Goal: Task Accomplishment & Management: Manage account settings

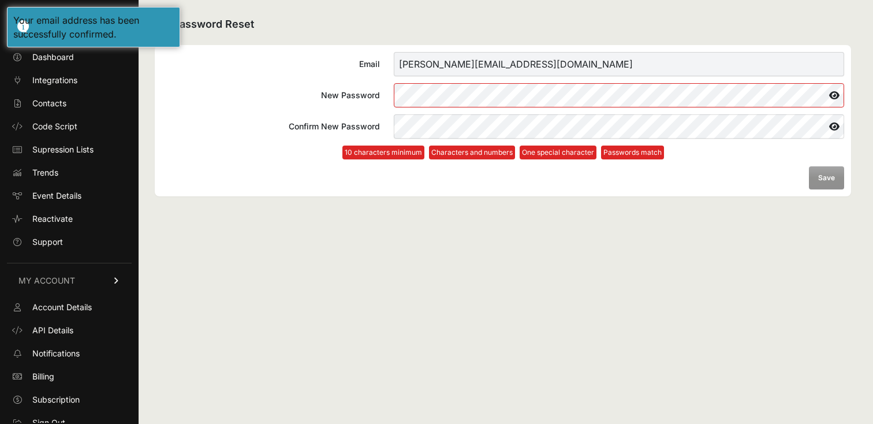
scroll to position [9, 0]
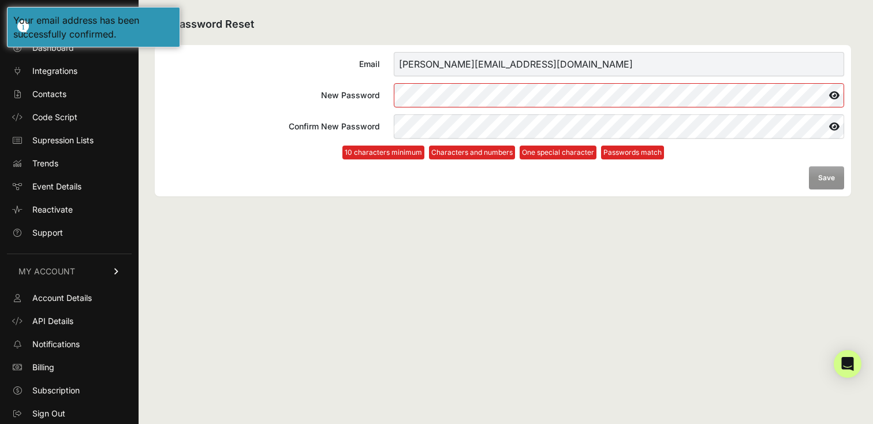
click at [394, 83] on div at bounding box center [394, 83] width 0 height 0
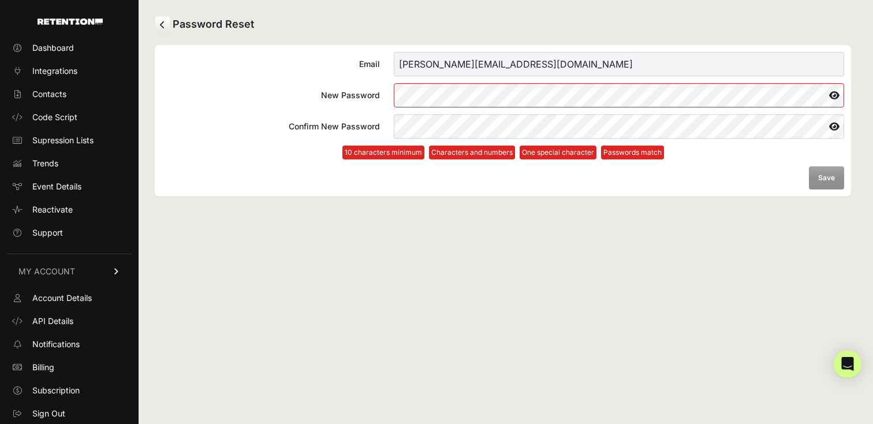
click at [649, 152] on li "Passwords match" at bounding box center [632, 152] width 63 height 14
click at [837, 124] on icon at bounding box center [834, 126] width 20 height 18
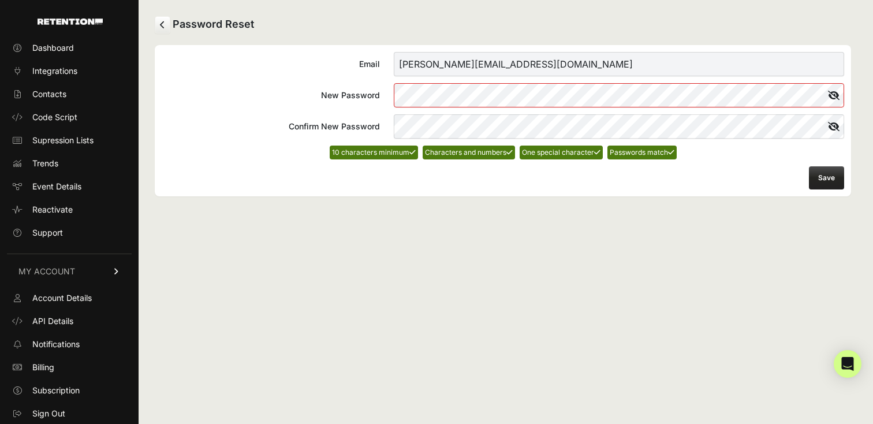
click at [822, 176] on button "Save" at bounding box center [826, 177] width 35 height 23
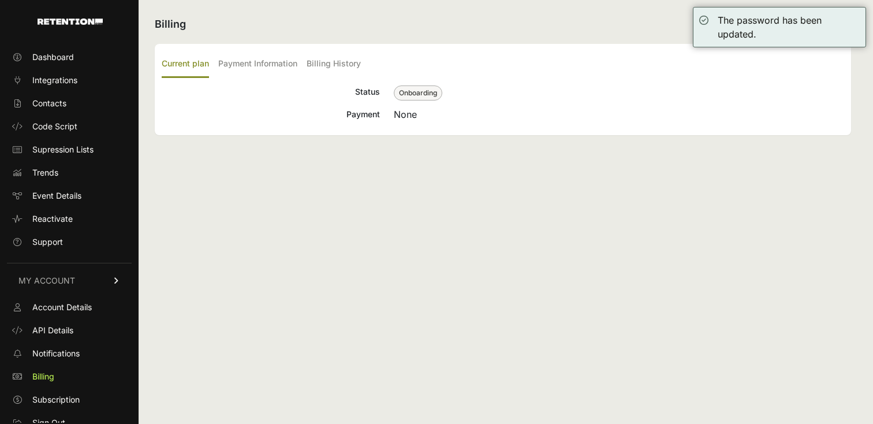
scroll to position [9, 0]
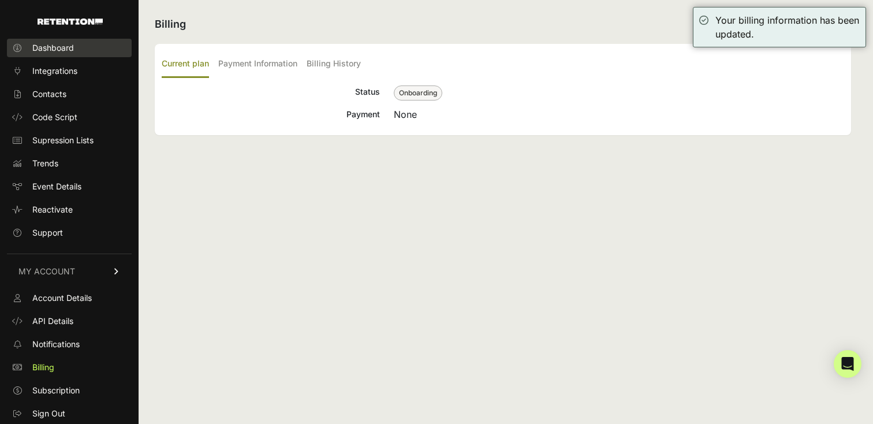
click at [77, 42] on link "Dashboard" at bounding box center [69, 48] width 125 height 18
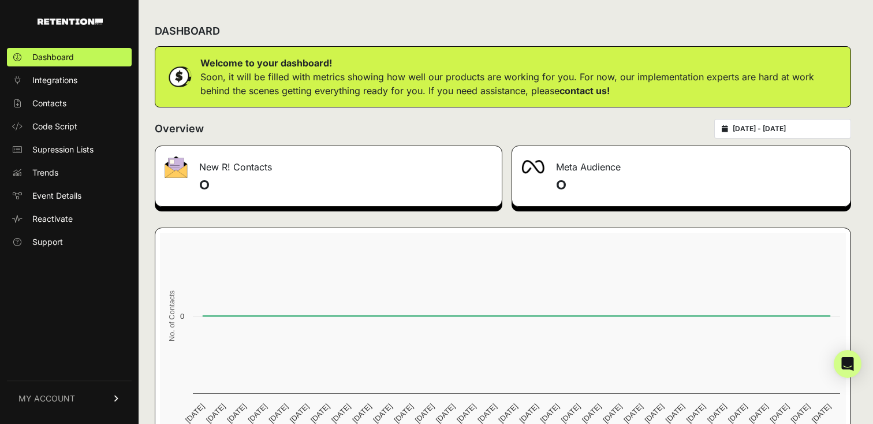
click at [57, 401] on span "MY ACCOUNT" at bounding box center [46, 399] width 57 height 12
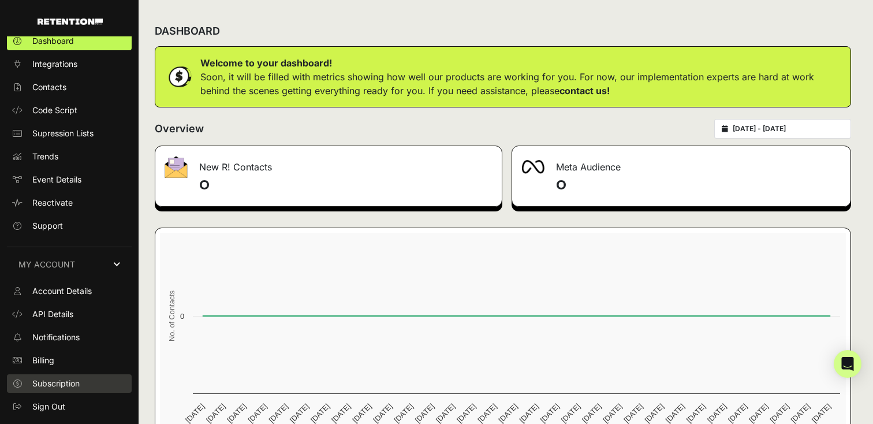
scroll to position [9, 0]
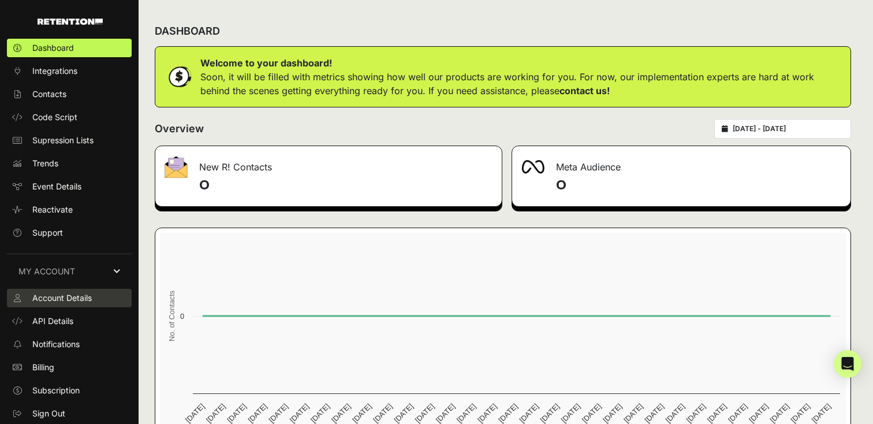
click at [76, 303] on span "Account Details" at bounding box center [61, 298] width 59 height 12
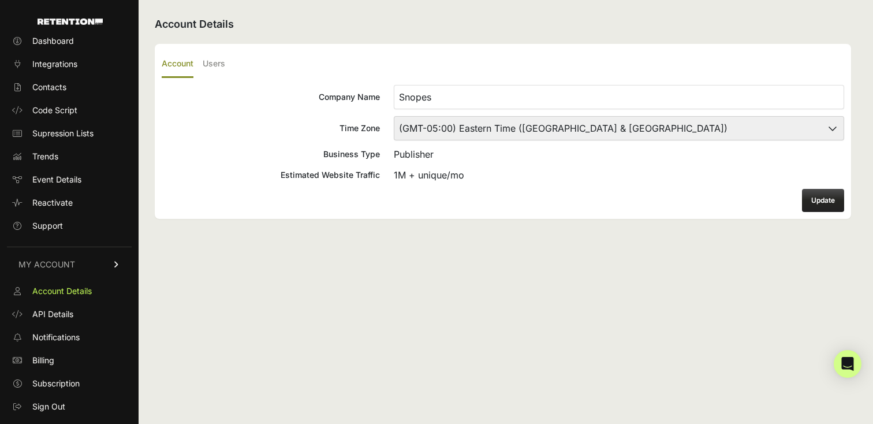
scroll to position [9, 0]
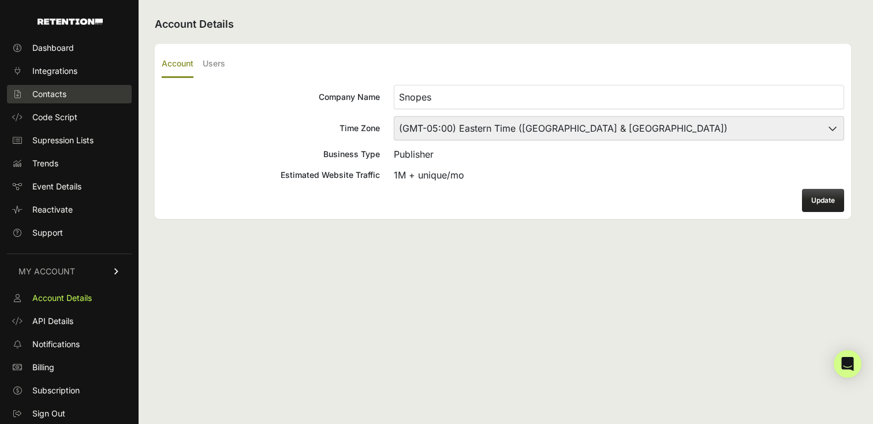
click at [64, 88] on span "Contacts" at bounding box center [49, 94] width 34 height 12
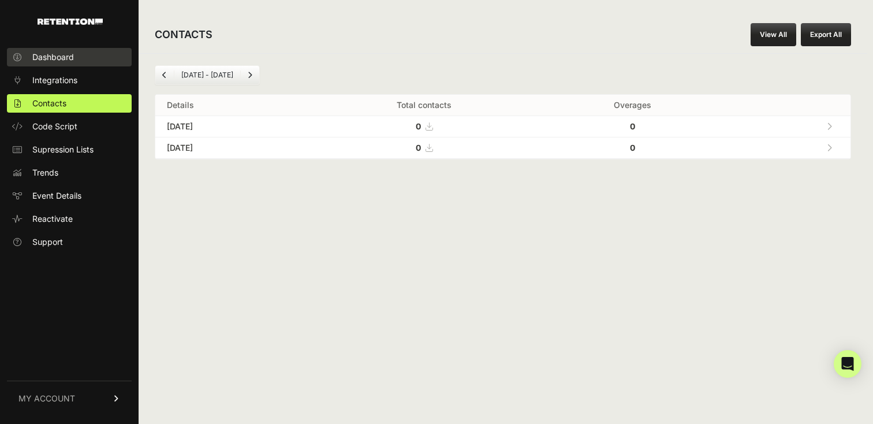
click at [69, 62] on span "Dashboard" at bounding box center [53, 57] width 42 height 12
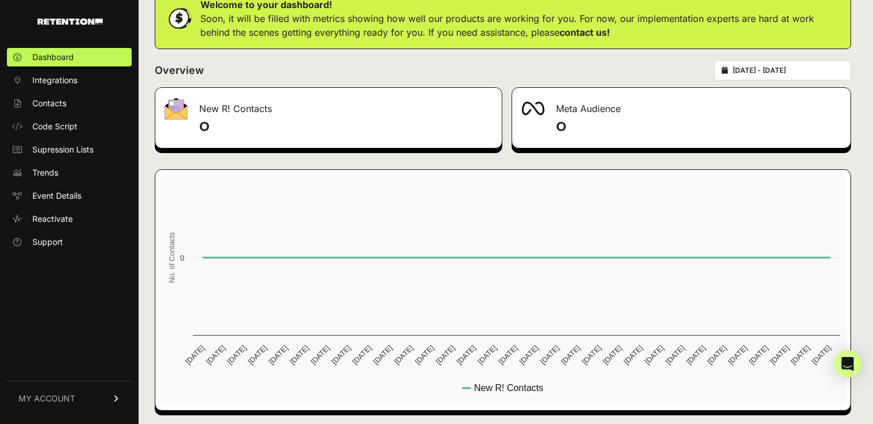
scroll to position [61, 0]
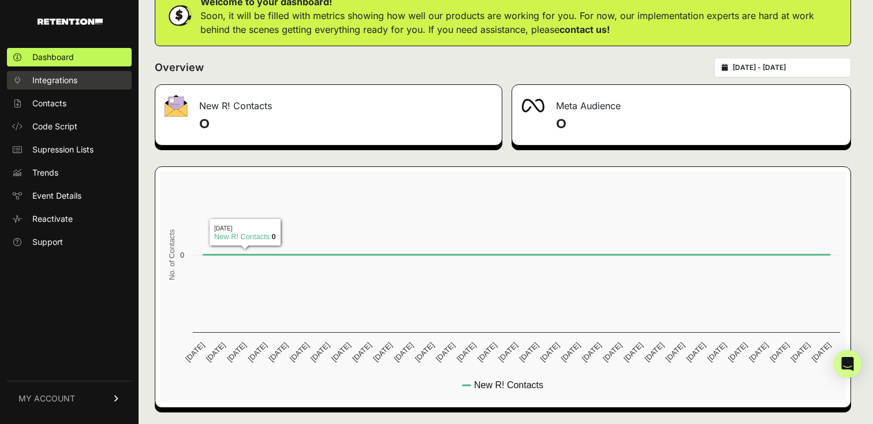
click at [88, 87] on link "Integrations" at bounding box center [69, 80] width 125 height 18
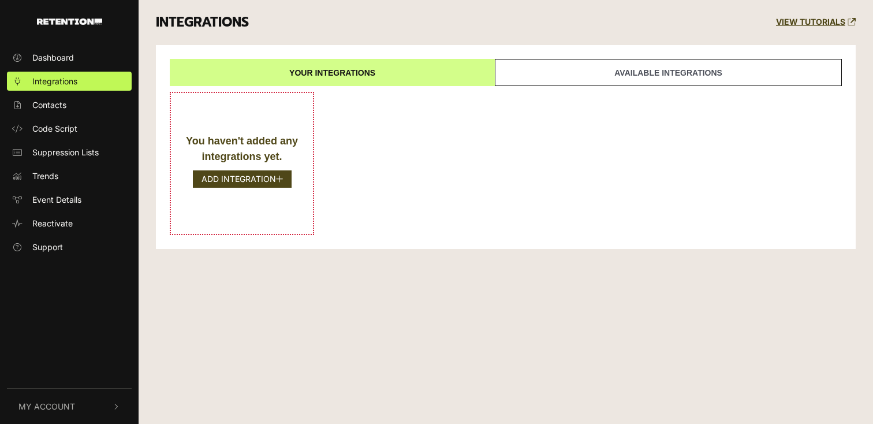
click at [73, 115] on ul "Dashboard Integrations Contacts Code Script Suppression Lists Trends Event Deta…" at bounding box center [69, 152] width 139 height 208
click at [70, 135] on link "Code Script" at bounding box center [69, 128] width 125 height 19
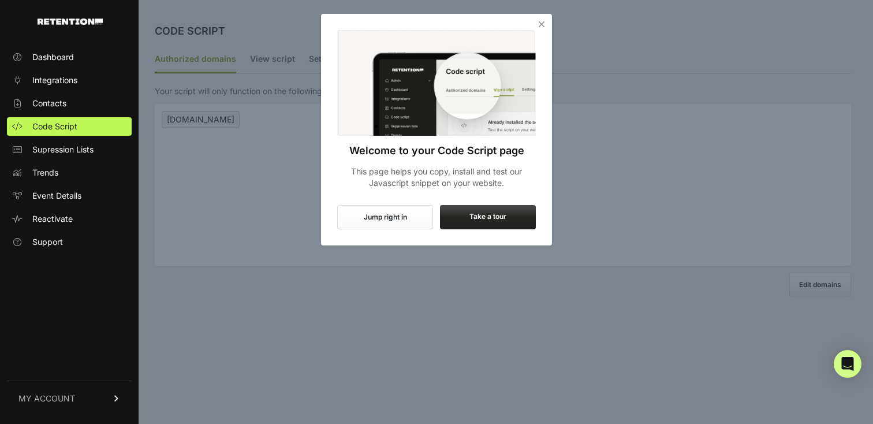
click at [64, 154] on span "Supression Lists" at bounding box center [62, 150] width 61 height 12
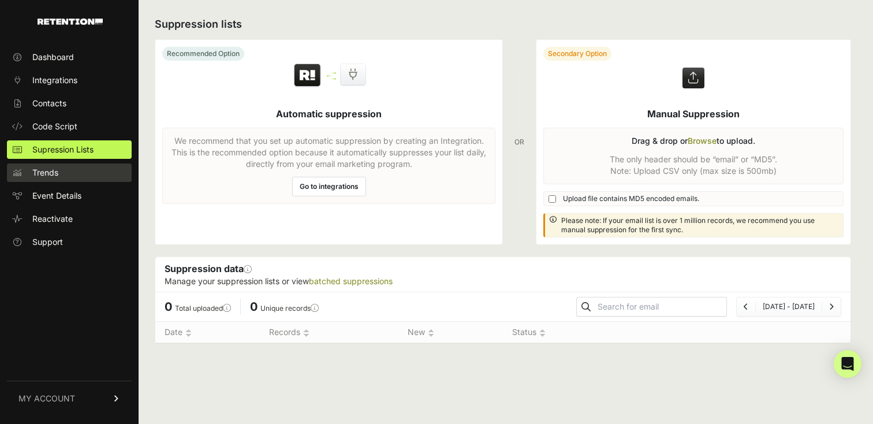
click at [75, 169] on link "Trends" at bounding box center [69, 172] width 125 height 18
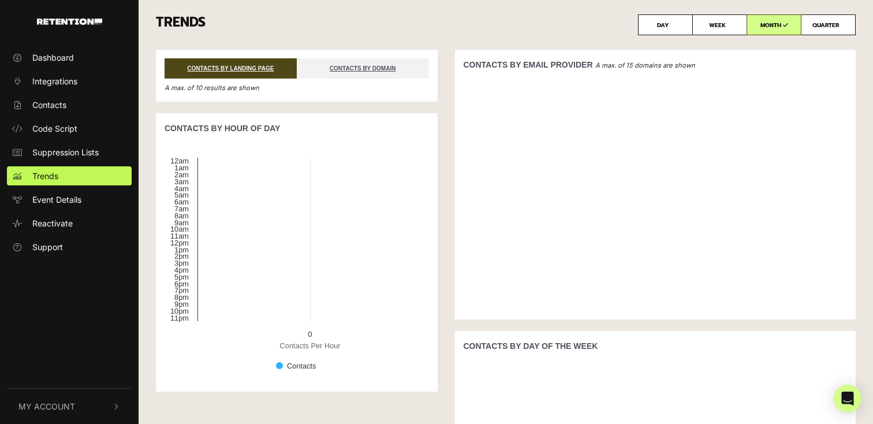
click at [61, 405] on span "My Account" at bounding box center [46, 406] width 57 height 12
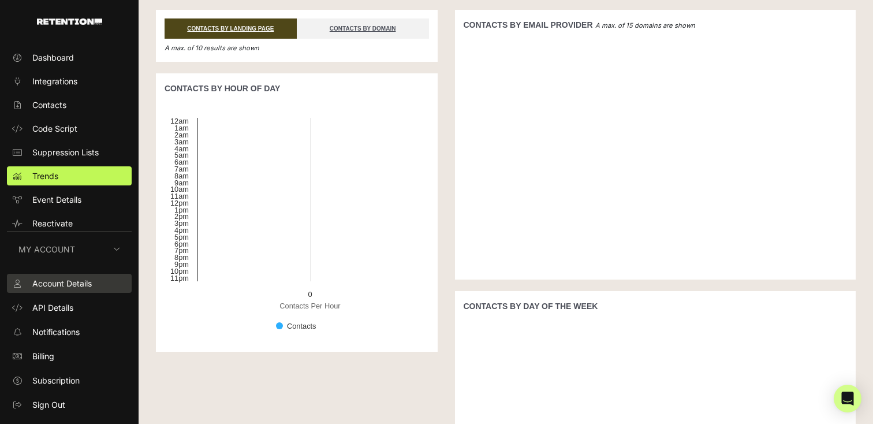
scroll to position [49, 0]
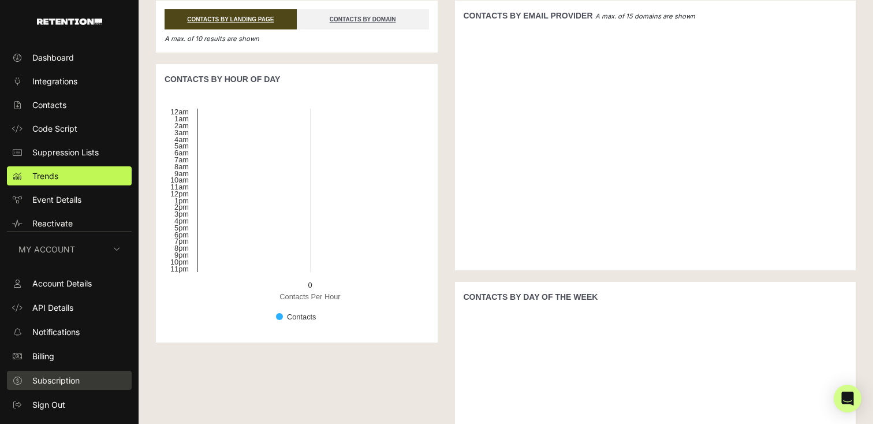
click at [75, 386] on link "Subscription" at bounding box center [69, 380] width 125 height 19
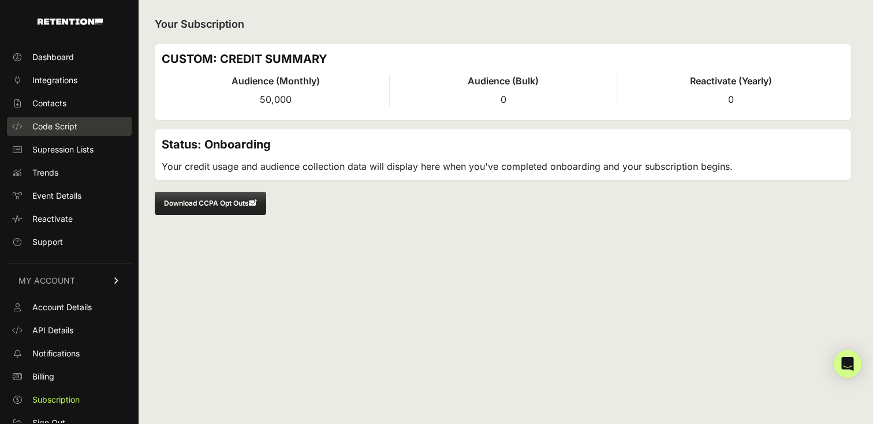
scroll to position [9, 0]
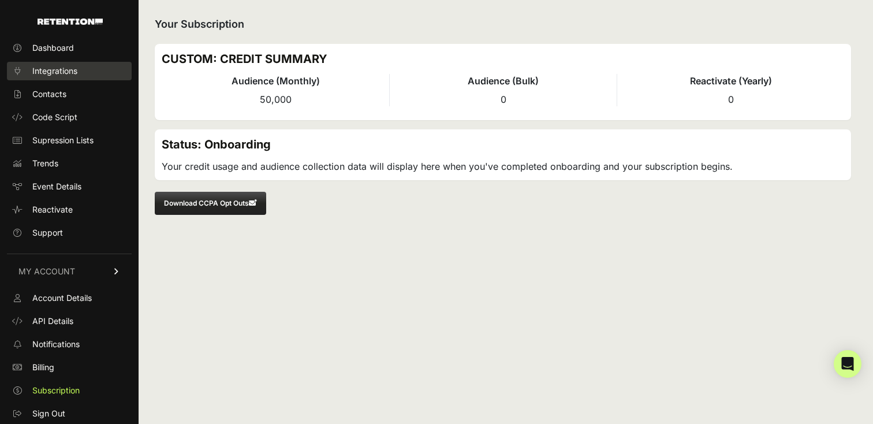
click at [72, 74] on span "Integrations" at bounding box center [54, 71] width 45 height 12
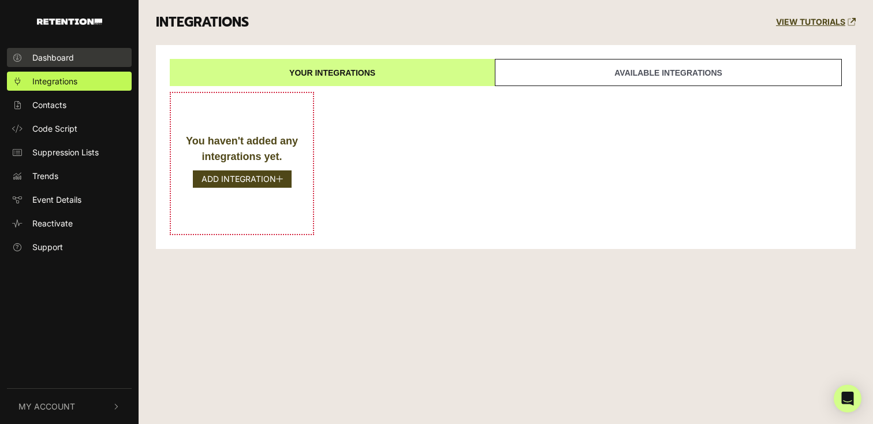
click at [42, 59] on span "Dashboard" at bounding box center [53, 57] width 42 height 12
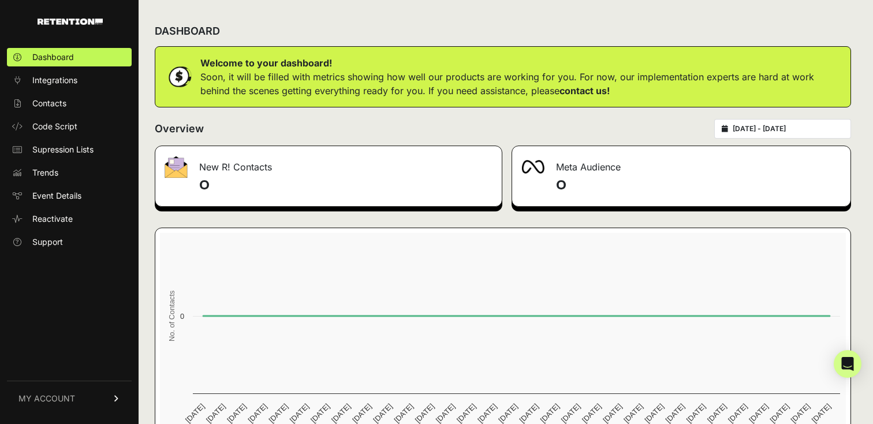
click at [203, 19] on div "DASHBOARD" at bounding box center [503, 31] width 696 height 30
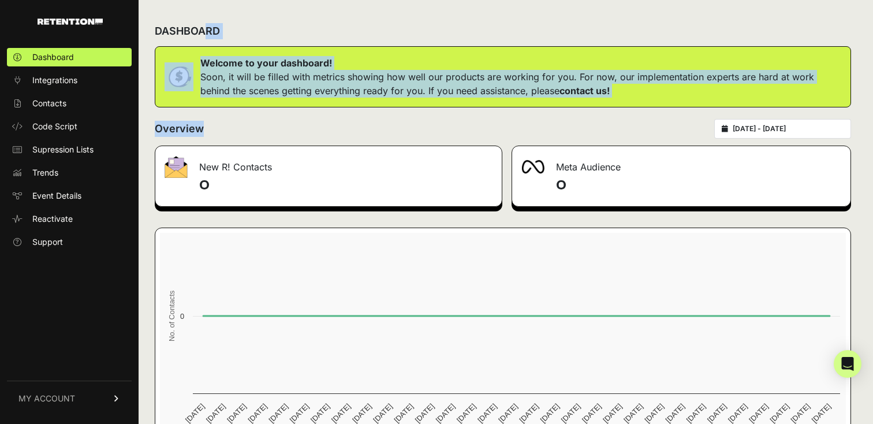
drag, startPoint x: 203, startPoint y: 19, endPoint x: 208, endPoint y: 114, distance: 95.4
click at [208, 114] on div "DASHBOARD Welcome to your dashboard! Soon, it will be filled with metrics showi…" at bounding box center [503, 242] width 729 height 485
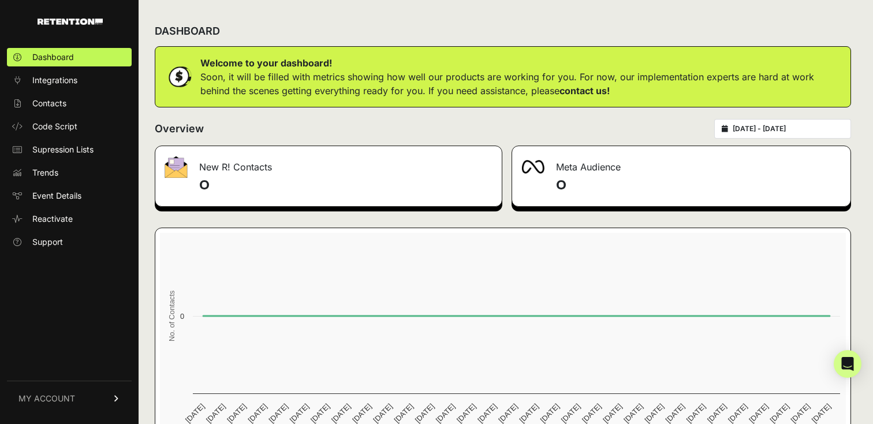
click at [208, 114] on div "DASHBOARD Welcome to your dashboard! Soon, it will be filled with metrics showi…" at bounding box center [503, 242] width 729 height 485
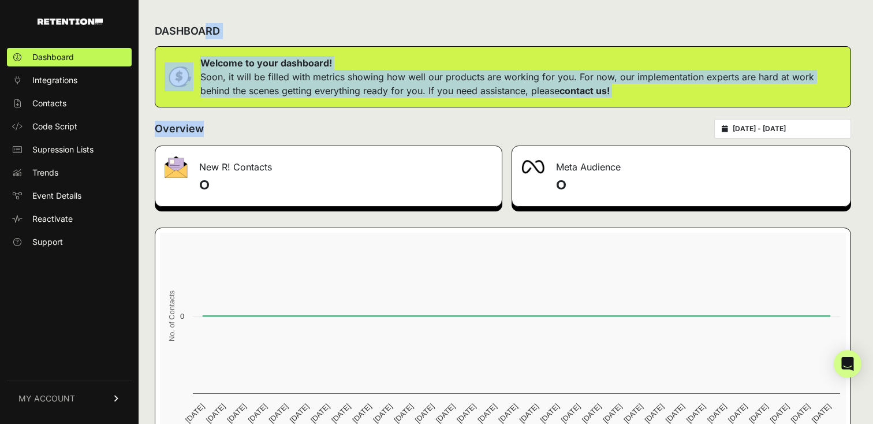
drag, startPoint x: 207, startPoint y: 99, endPoint x: 195, endPoint y: 22, distance: 78.2
click at [193, 25] on div "DASHBOARD Welcome to your dashboard! Soon, it will be filled with metrics showi…" at bounding box center [503, 242] width 729 height 485
click at [196, 133] on h2 "Overview" at bounding box center [179, 129] width 49 height 16
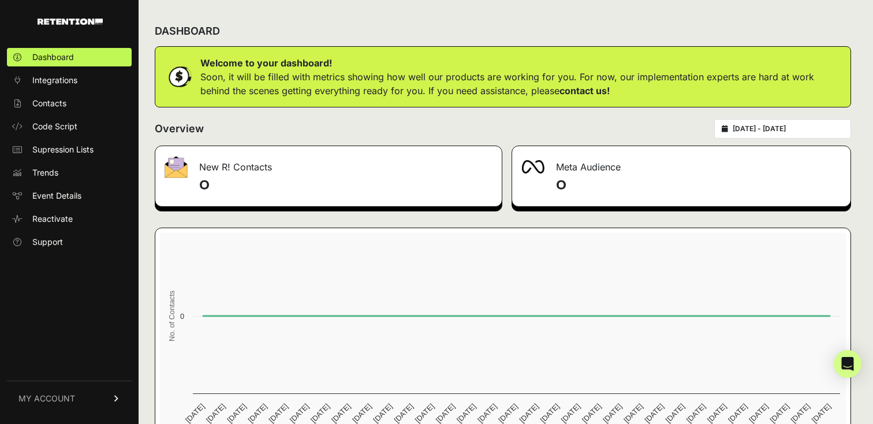
click at [196, 133] on h2 "Overview" at bounding box center [179, 129] width 49 height 16
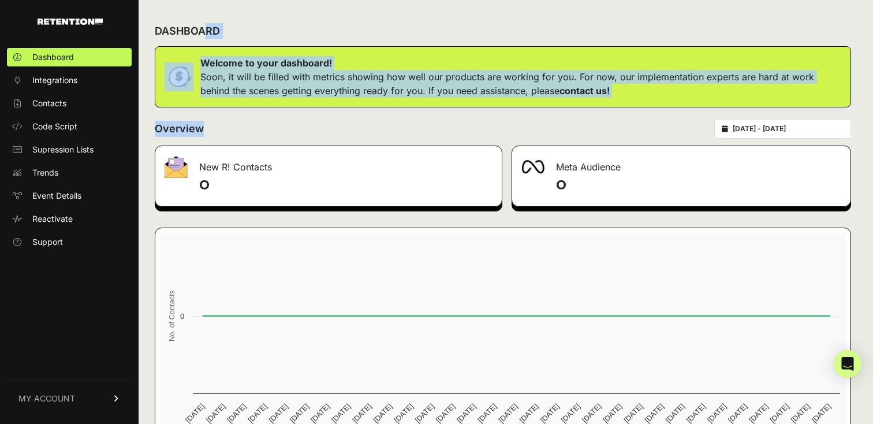
drag, startPoint x: 196, startPoint y: 133, endPoint x: 195, endPoint y: 18, distance: 114.9
click at [195, 17] on div "DASHBOARD Welcome to your dashboard! Soon, it will be filled with metrics showi…" at bounding box center [503, 242] width 729 height 485
click at [195, 18] on div "DASHBOARD" at bounding box center [503, 31] width 696 height 30
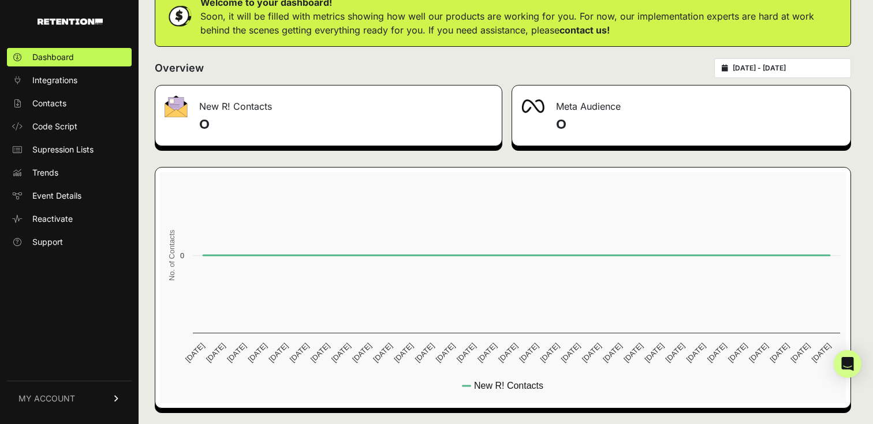
scroll to position [61, 0]
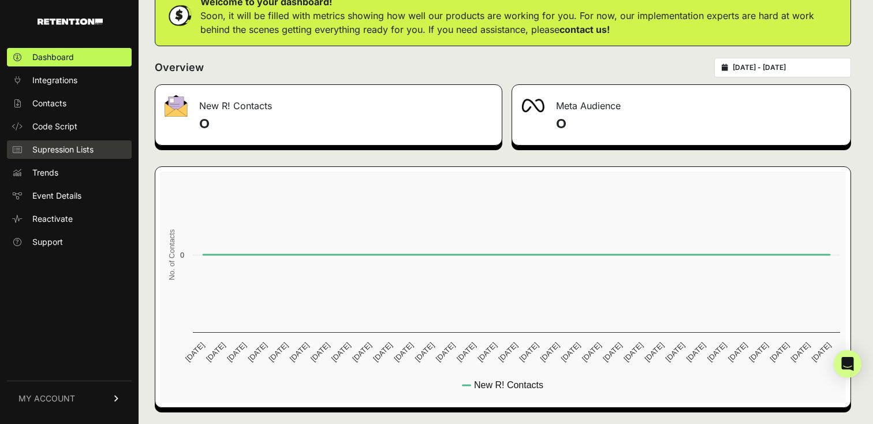
click at [87, 147] on span "Supression Lists" at bounding box center [62, 150] width 61 height 12
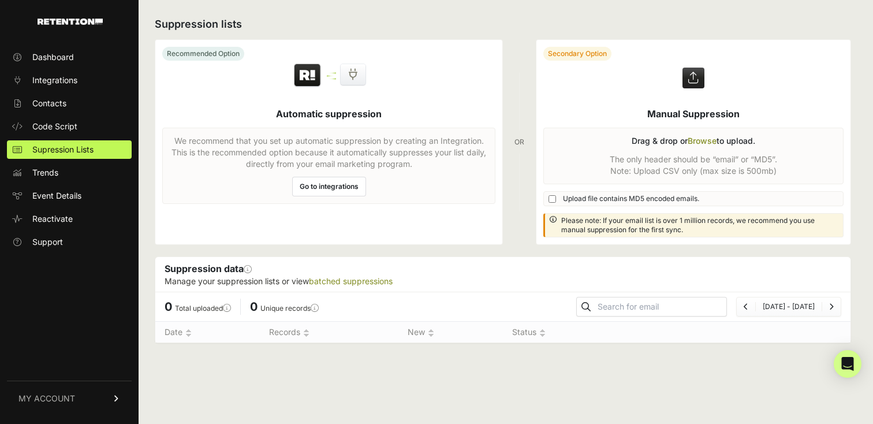
click at [168, 30] on h2 "Suppression lists" at bounding box center [503, 24] width 696 height 16
drag, startPoint x: 168, startPoint y: 30, endPoint x: 250, endPoint y: 30, distance: 82.0
click at [251, 31] on h2 "Suppression lists" at bounding box center [503, 24] width 696 height 16
click at [697, 109] on label at bounding box center [693, 142] width 314 height 204
click at [0, 0] on input "file" at bounding box center [0, 0] width 0 height 0
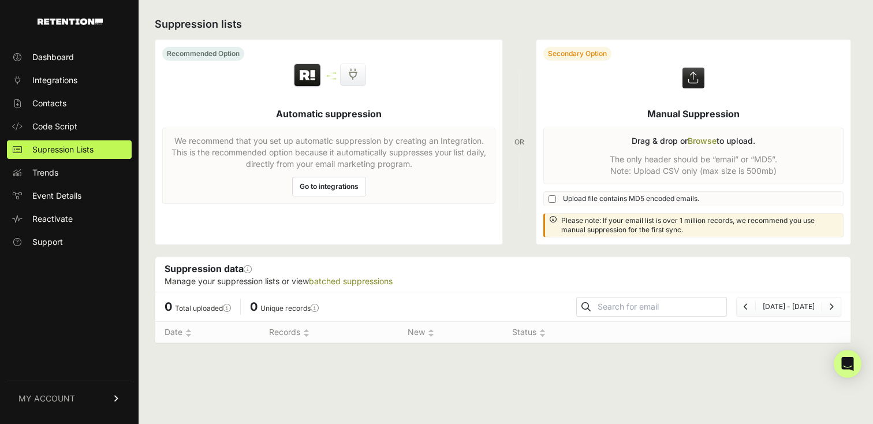
click at [697, 109] on label at bounding box center [693, 142] width 314 height 204
click at [0, 0] on input "file" at bounding box center [0, 0] width 0 height 0
click at [58, 124] on span "Code Script" at bounding box center [54, 127] width 45 height 12
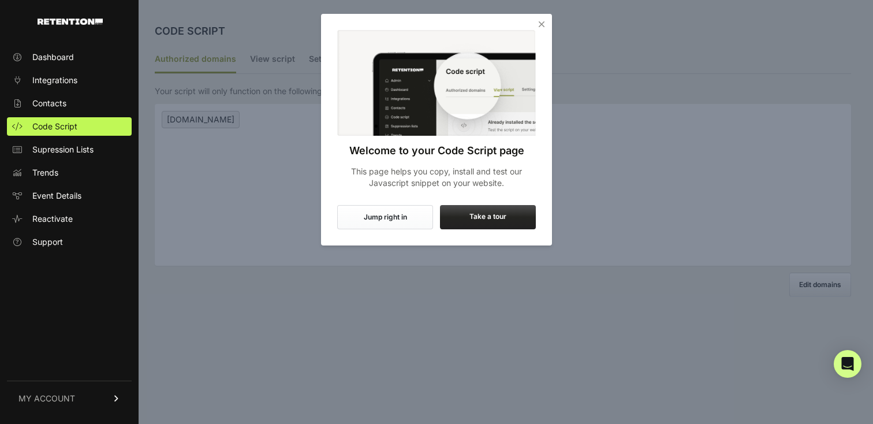
click at [393, 214] on button "Jump right in" at bounding box center [385, 217] width 96 height 24
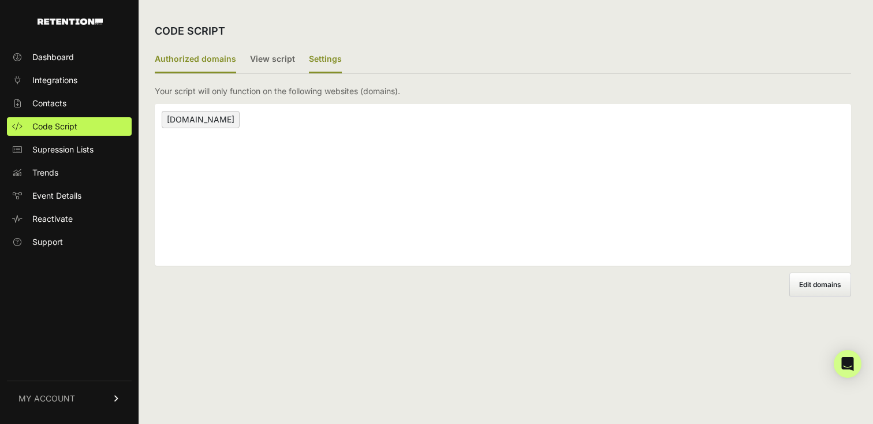
click at [325, 57] on label "Settings" at bounding box center [325, 59] width 33 height 27
click at [0, 0] on input "Settings" at bounding box center [0, 0] width 0 height 0
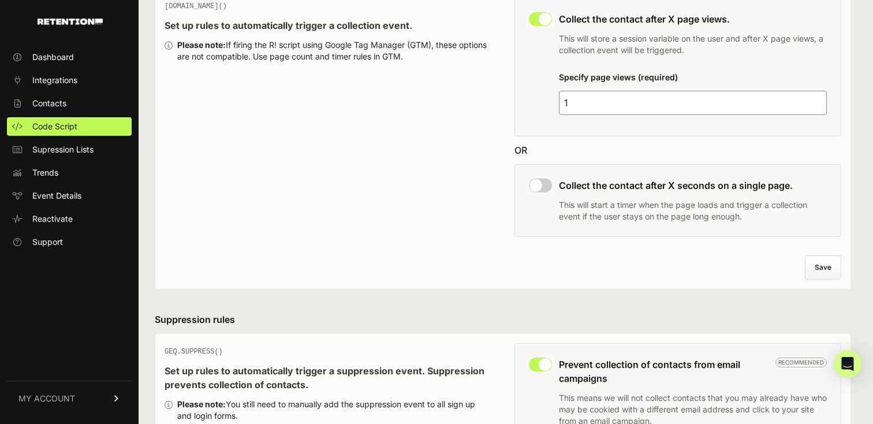
scroll to position [120, 0]
click at [566, 99] on input "1" at bounding box center [693, 101] width 268 height 24
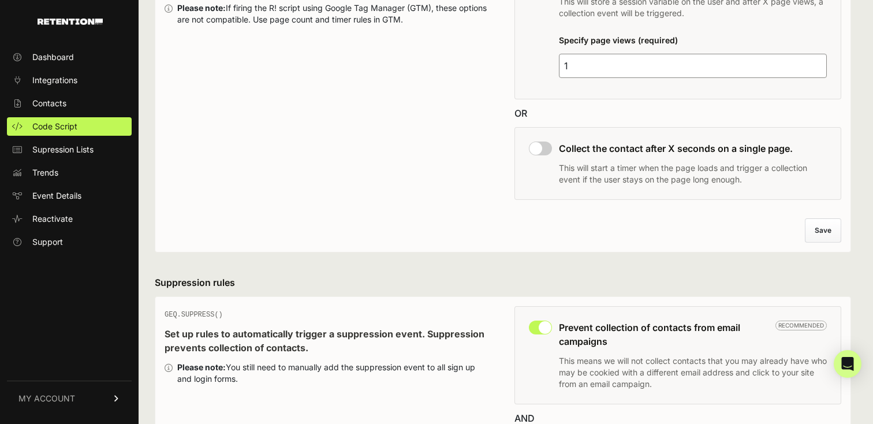
scroll to position [0, 0]
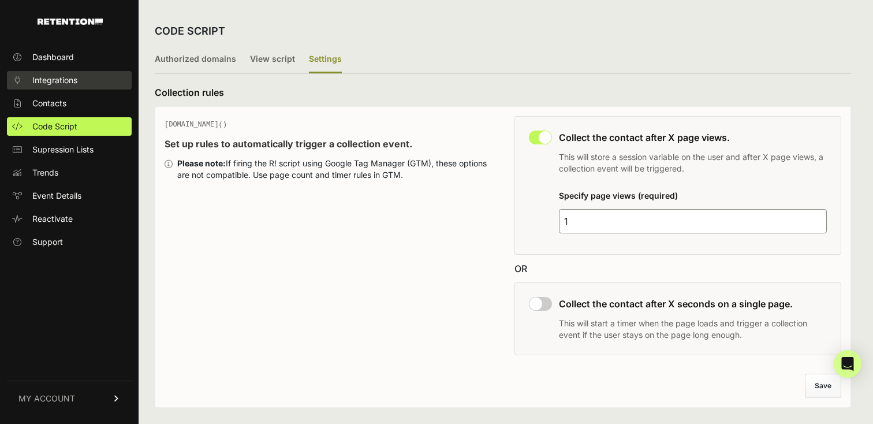
click at [69, 80] on span "Integrations" at bounding box center [54, 80] width 45 height 12
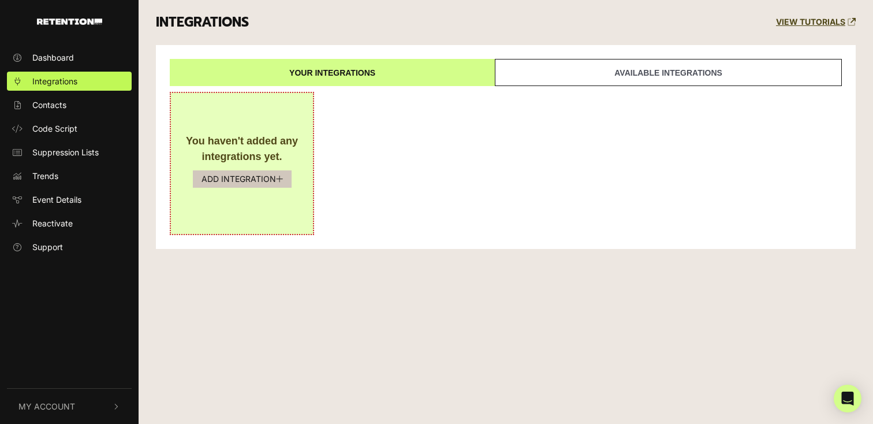
click at [235, 175] on button "ADD INTEGRATION" at bounding box center [242, 178] width 99 height 17
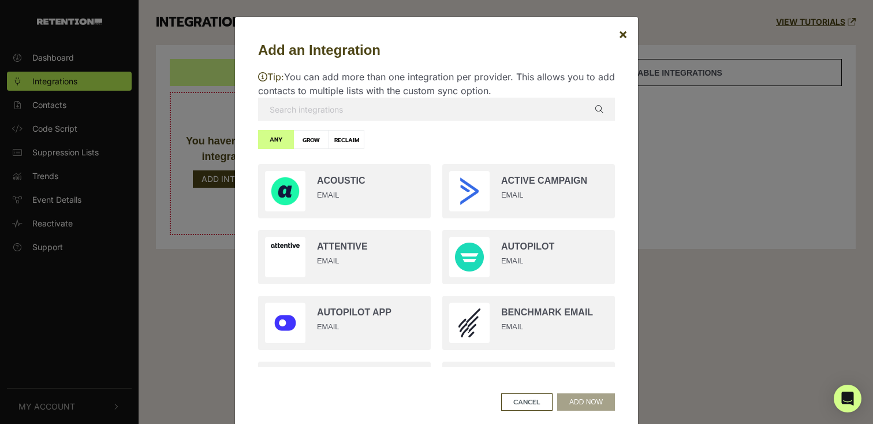
click at [378, 107] on input "text" at bounding box center [436, 109] width 357 height 23
click at [313, 139] on label "GROW" at bounding box center [311, 139] width 36 height 19
radio input "true"
click at [300, 111] on input "text" at bounding box center [436, 109] width 357 height 23
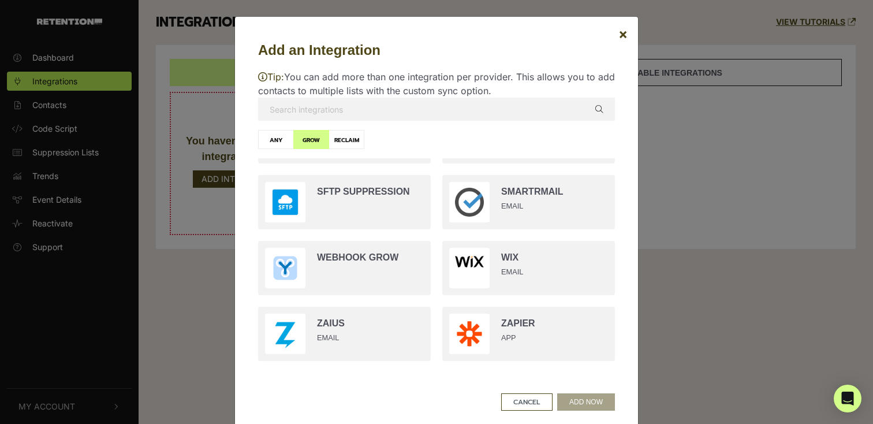
scroll to position [31, 0]
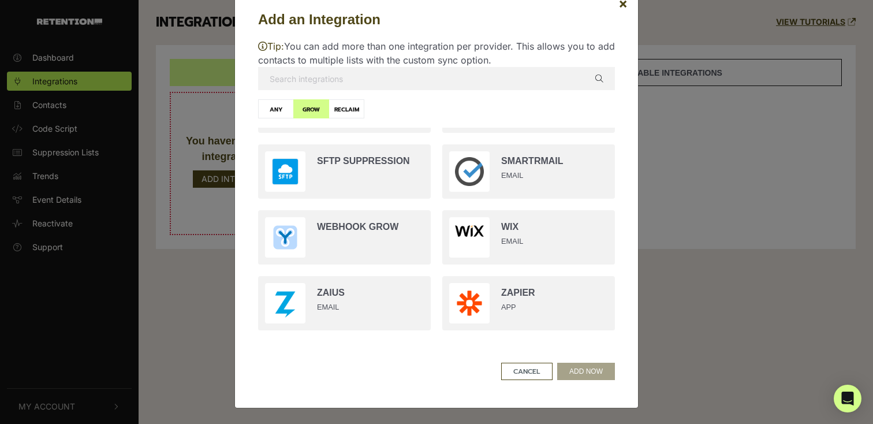
click at [339, 81] on input "text" at bounding box center [436, 78] width 357 height 23
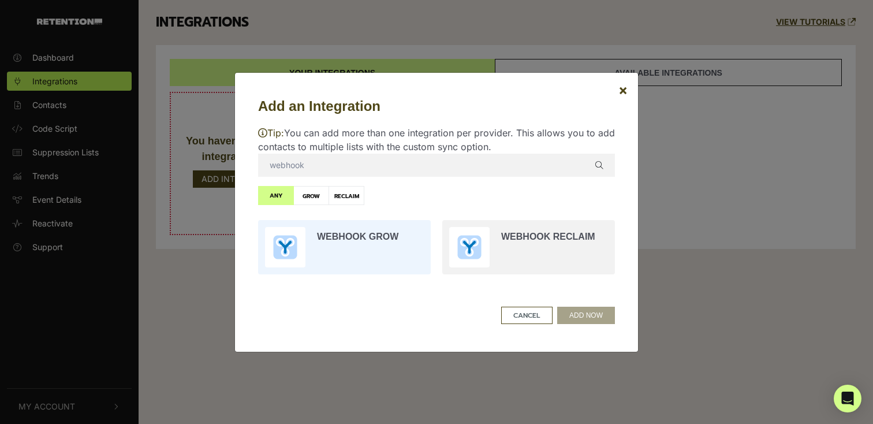
type input "webhook"
click at [348, 244] on input "radio" at bounding box center [344, 247] width 184 height 66
radio input "true"
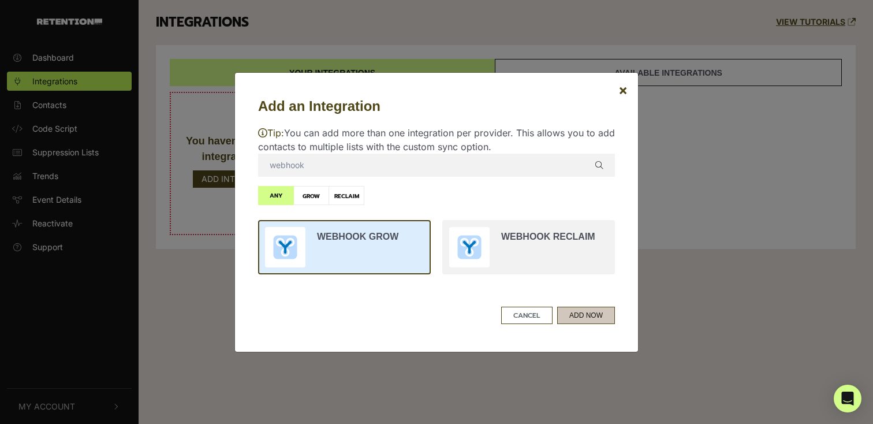
click at [596, 315] on button "ADD NOW" at bounding box center [586, 315] width 58 height 17
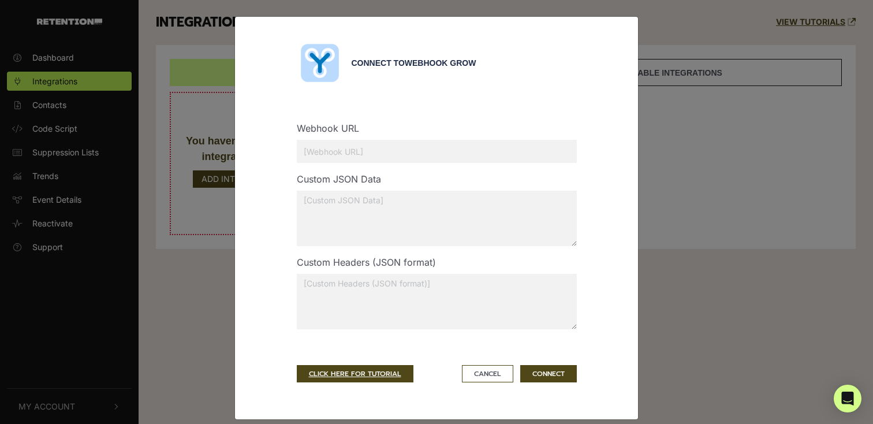
click at [302, 148] on input "text" at bounding box center [437, 151] width 280 height 23
click at [309, 216] on textarea at bounding box center [437, 218] width 280 height 55
drag, startPoint x: 355, startPoint y: 61, endPoint x: 470, endPoint y: 62, distance: 114.9
click at [471, 62] on div "Connect to Webhook Grow" at bounding box center [464, 63] width 225 height 12
click at [352, 58] on div "Connect to Webhook Grow" at bounding box center [464, 63] width 225 height 12
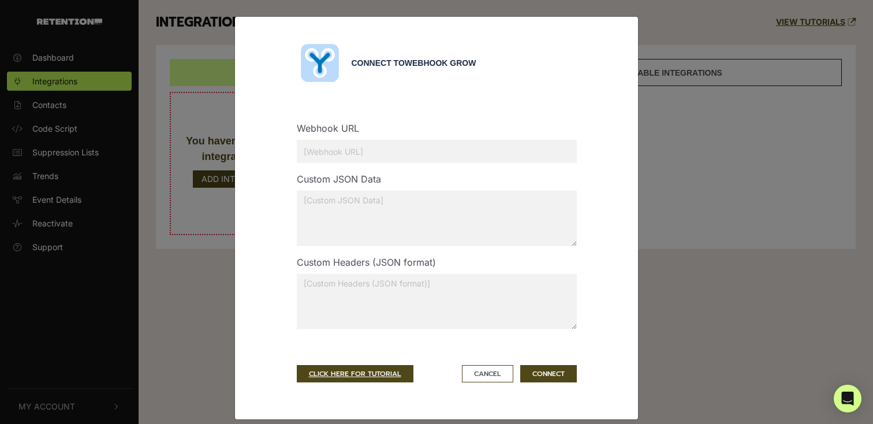
drag, startPoint x: 351, startPoint y: 58, endPoint x: 481, endPoint y: 62, distance: 130.0
click at [481, 62] on div "Connect to Webhook Grow" at bounding box center [464, 63] width 225 height 12
click at [480, 62] on div "Connect to Webhook Grow" at bounding box center [464, 63] width 225 height 12
drag, startPoint x: 480, startPoint y: 62, endPoint x: 356, endPoint y: 59, distance: 124.8
click at [356, 59] on div "Connect to Webhook Grow" at bounding box center [464, 63] width 225 height 12
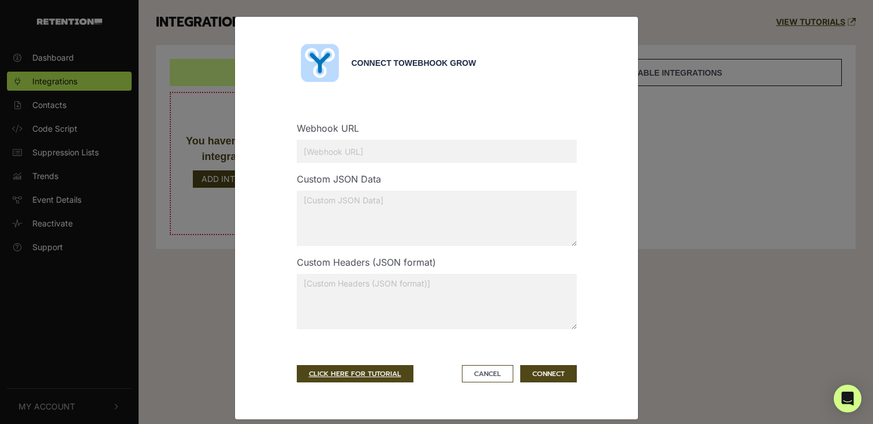
click at [325, 145] on input "text" at bounding box center [437, 151] width 280 height 23
drag, startPoint x: 361, startPoint y: 120, endPoint x: 295, endPoint y: 135, distance: 68.2
click at [297, 135] on div "Webhook URL Custom JSON Data Custom Headers (JSON format)" at bounding box center [437, 223] width 280 height 229
click at [481, 375] on button "Cancel" at bounding box center [487, 373] width 51 height 17
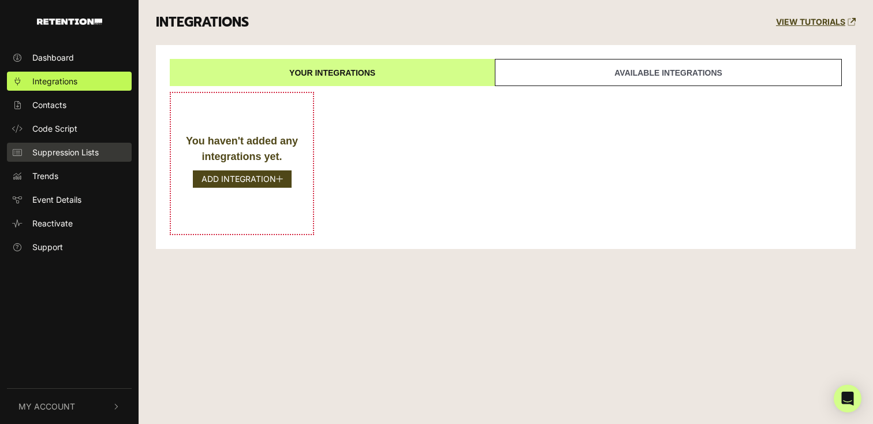
click at [71, 155] on span "Suppression Lists" at bounding box center [65, 152] width 66 height 12
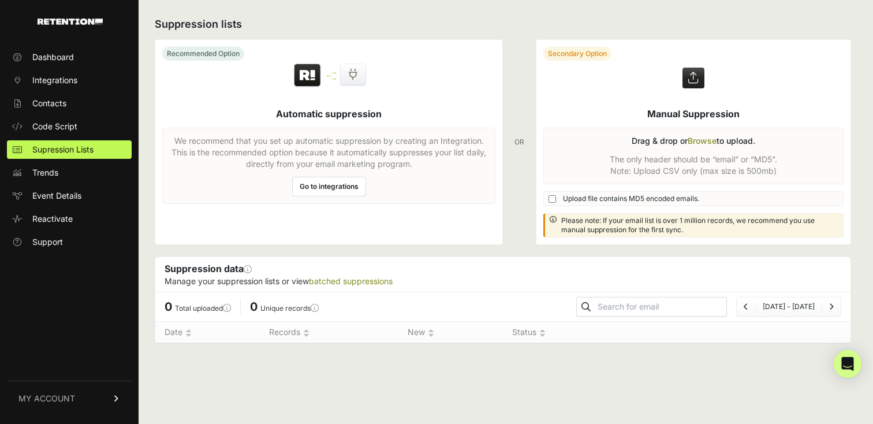
drag, startPoint x: 276, startPoint y: 119, endPoint x: 383, endPoint y: 119, distance: 107.4
click at [383, 119] on div "Recommended Option Automatic suppression We recommend that you set up automatic…" at bounding box center [329, 142] width 348 height 206
click at [292, 122] on div "Recommended Option Automatic suppression We recommend that you set up automatic…" at bounding box center [329, 142] width 348 height 206
drag, startPoint x: 292, startPoint y: 122, endPoint x: 279, endPoint y: 115, distance: 14.0
click at [279, 115] on div "Recommended Option Automatic suppression We recommend that you set up automatic…" at bounding box center [329, 142] width 348 height 206
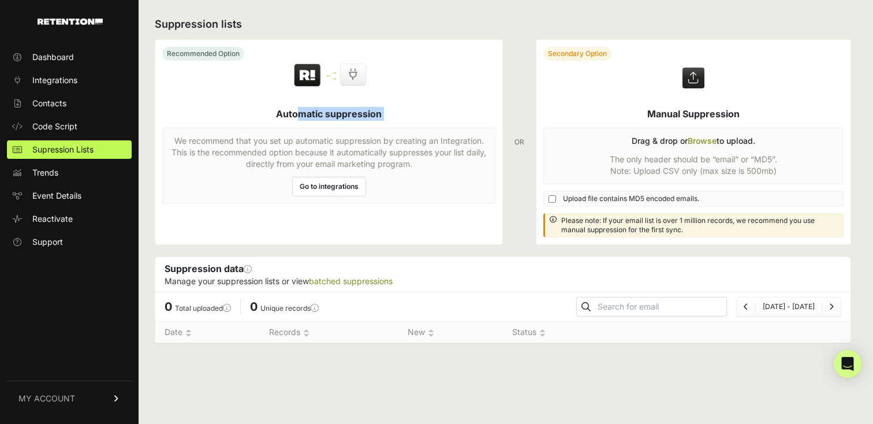
click at [279, 115] on h5 "Automatic suppression" at bounding box center [329, 114] width 106 height 14
drag, startPoint x: 279, startPoint y: 115, endPoint x: 375, endPoint y: 115, distance: 95.8
click at [376, 115] on h5 "Automatic suppression" at bounding box center [329, 114] width 106 height 14
click at [263, 62] on div "Recommended Option Automatic suppression We recommend that you set up automatic…" at bounding box center [329, 142] width 348 height 206
drag, startPoint x: 263, startPoint y: 62, endPoint x: 401, endPoint y: 115, distance: 147.5
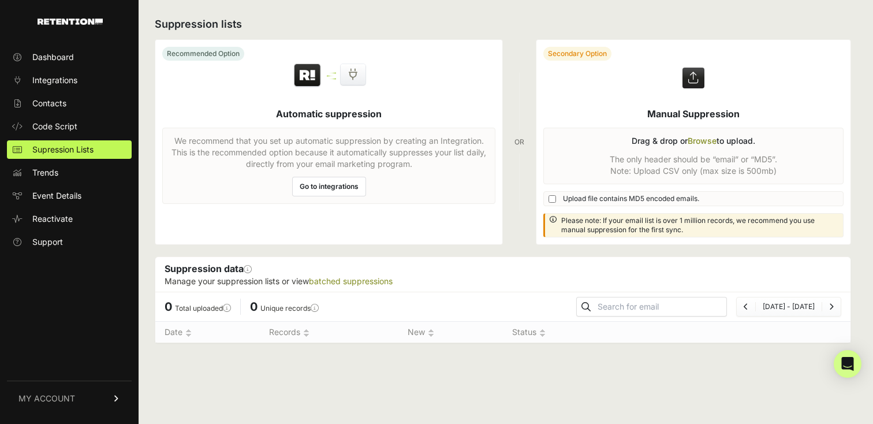
click at [401, 115] on div "Recommended Option Automatic suppression We recommend that you set up automatic…" at bounding box center [329, 142] width 348 height 206
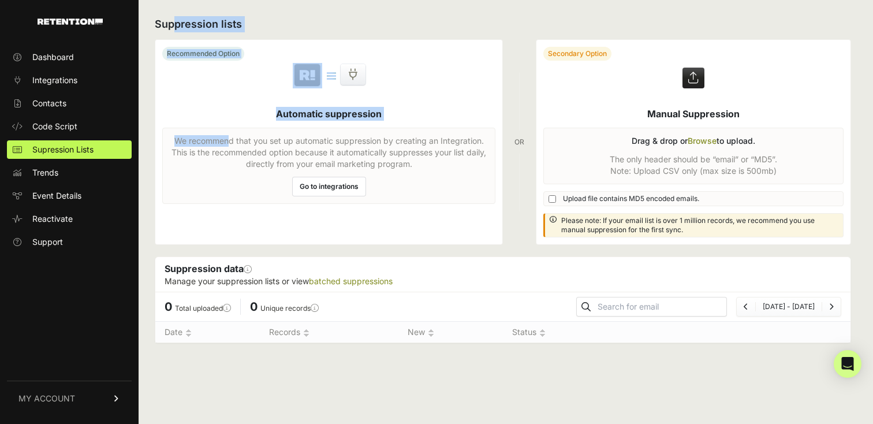
drag, startPoint x: 401, startPoint y: 115, endPoint x: 178, endPoint y: 17, distance: 243.7
click at [177, 17] on div "Suppression lists Recommended Option Automatic suppression We recommend that yo…" at bounding box center [503, 212] width 729 height 424
click at [178, 17] on h2 "Suppression lists" at bounding box center [503, 24] width 696 height 16
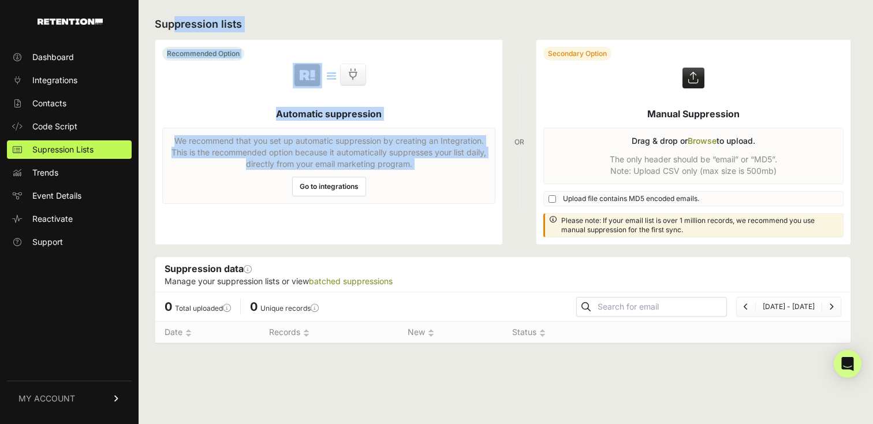
drag, startPoint x: 178, startPoint y: 17, endPoint x: 419, endPoint y: 206, distance: 305.9
click at [419, 206] on div "Suppression lists Recommended Option Automatic suppression We recommend that yo…" at bounding box center [503, 212] width 729 height 424
click at [419, 206] on div "Recommended Option Automatic suppression We recommend that you set up automatic…" at bounding box center [329, 142] width 348 height 206
drag, startPoint x: 419, startPoint y: 206, endPoint x: 178, endPoint y: 31, distance: 297.6
click at [178, 31] on div "Suppression lists Recommended Option Automatic suppression We recommend that yo…" at bounding box center [503, 212] width 729 height 424
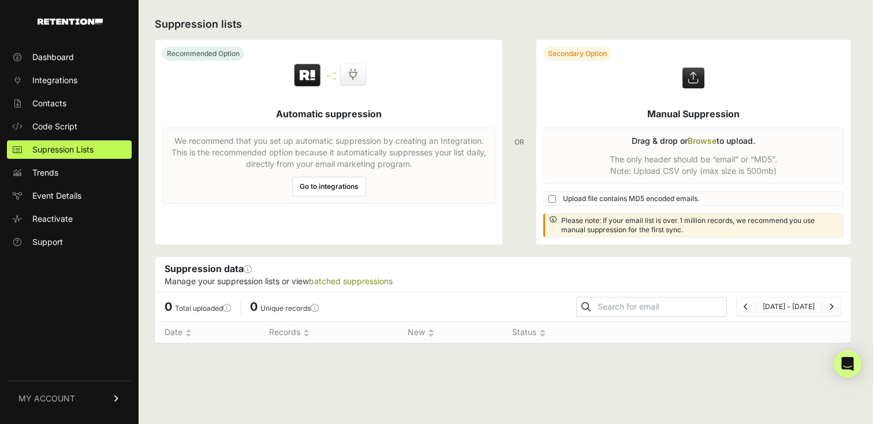
click at [173, 131] on div "We recommend that you set up automatic suppression by creating an Integration. …" at bounding box center [328, 166] width 333 height 76
